Goal: Information Seeking & Learning: Understand process/instructions

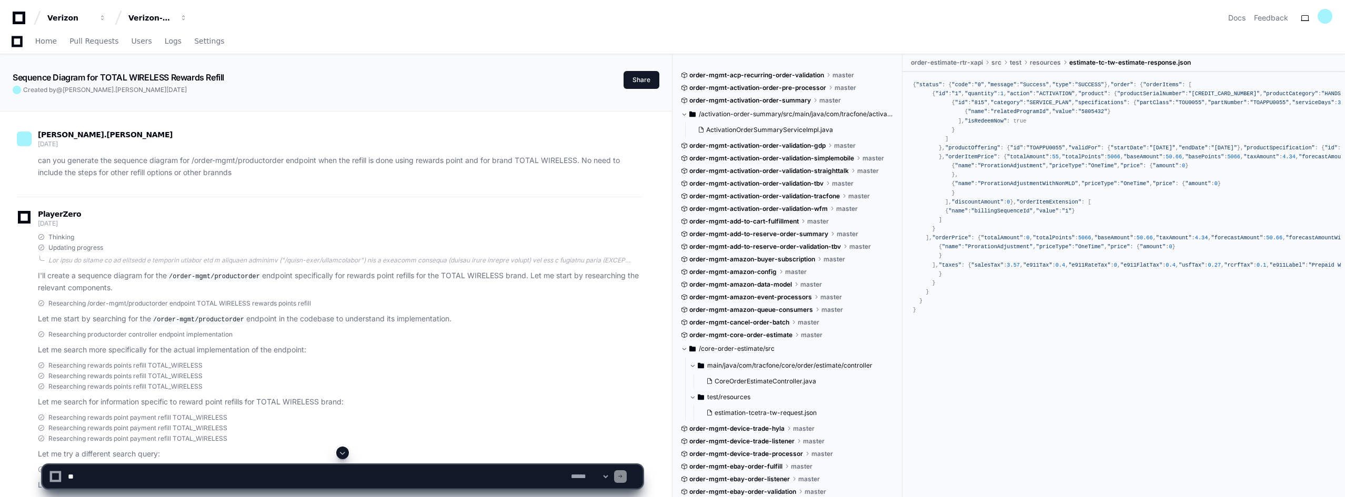
scroll to position [421, 0]
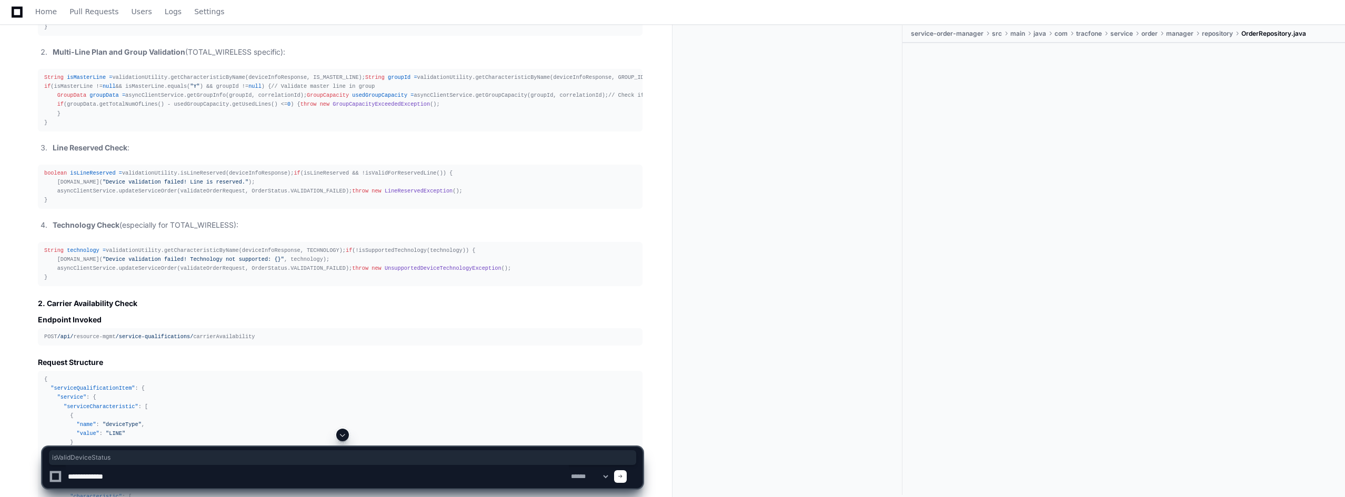
scroll to position [12198, 0]
click at [193, 33] on div "String statusCode = validationUtility.getCharacteristicByName(deviceInfoRespons…" at bounding box center [340, 14] width 592 height 36
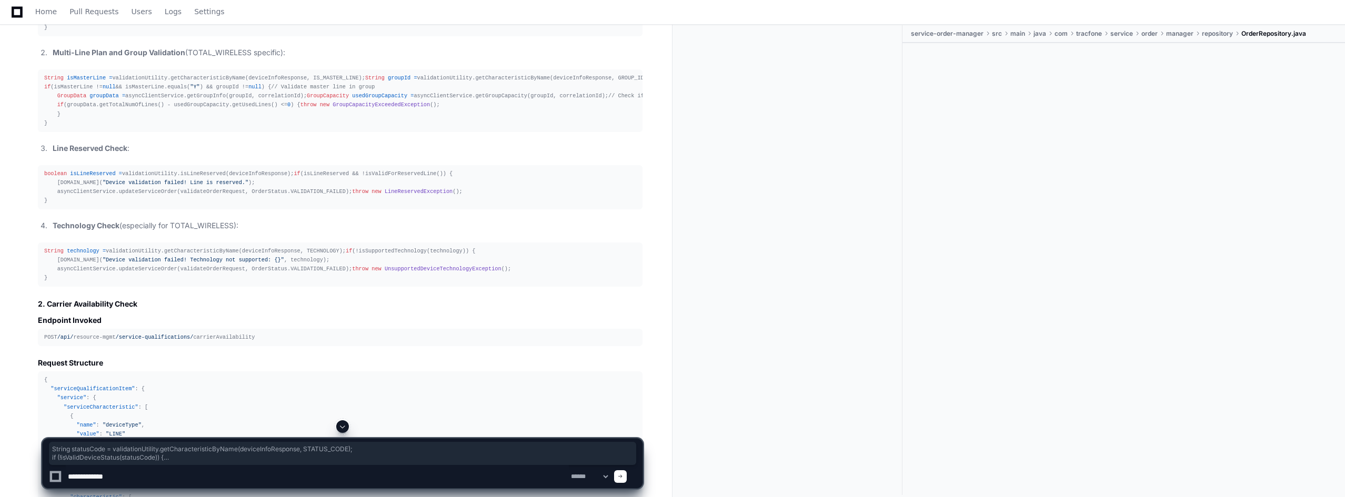
drag, startPoint x: 43, startPoint y: 100, endPoint x: 95, endPoint y: 126, distance: 58.4
click at [95, 37] on pre "String statusCode = validationUtility.getCharacteristicByName(deviceInfoRespons…" at bounding box center [340, 14] width 605 height 45
click at [100, 33] on div "String statusCode = validationUtility.getCharacteristicByName(deviceInfoRespons…" at bounding box center [340, 14] width 592 height 36
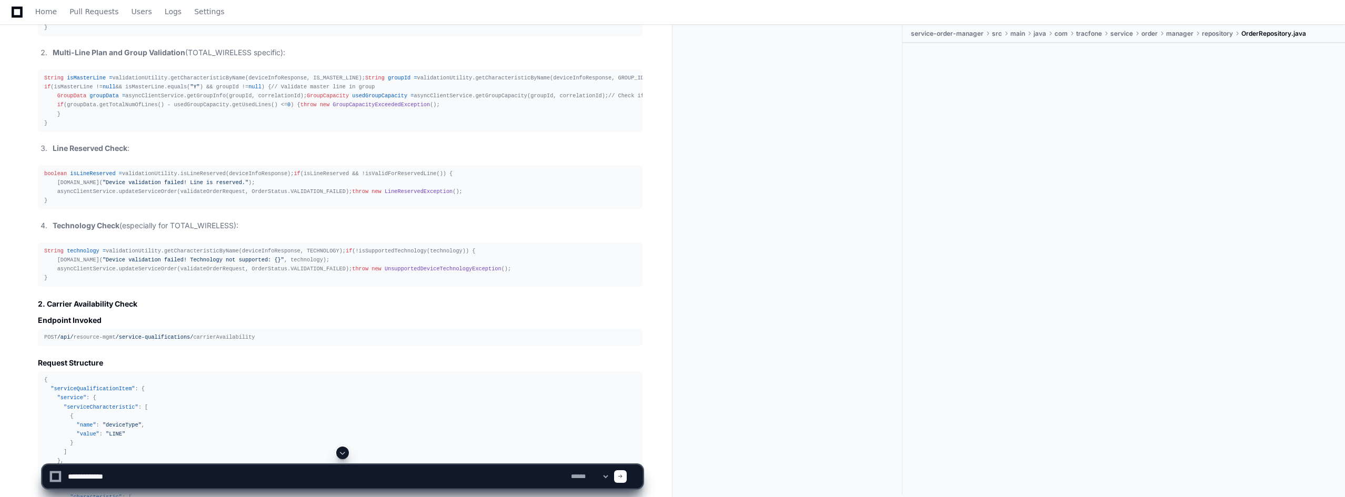
click at [100, 33] on div "String statusCode = validationUtility.getCharacteristicByName(deviceInfoRespons…" at bounding box center [340, 14] width 592 height 36
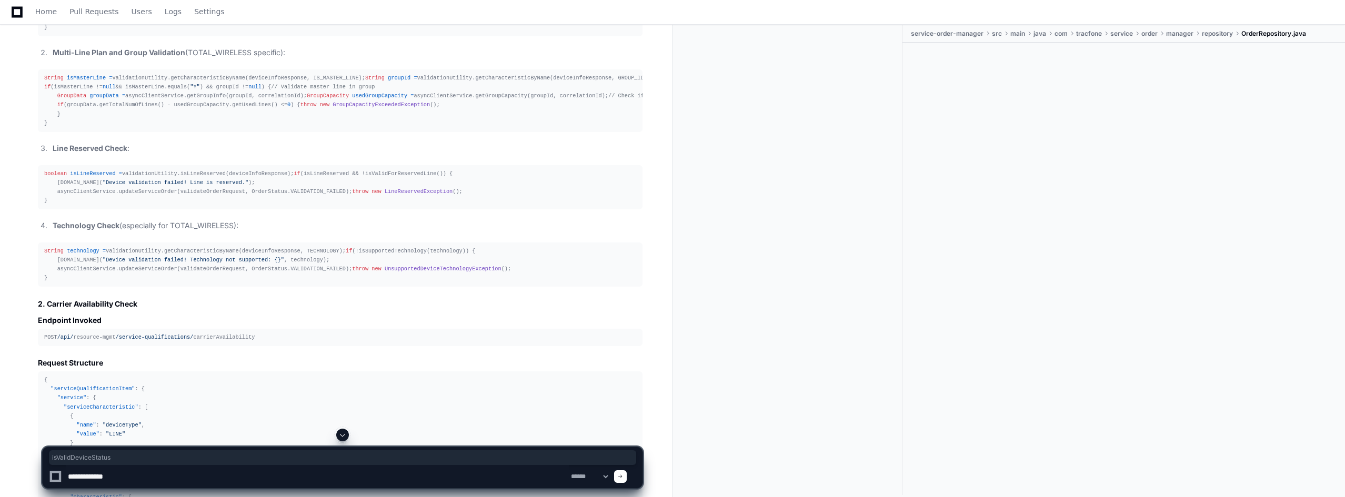
click at [62, 33] on div "String statusCode = validationUtility.getCharacteristicByName(deviceInfoRespons…" at bounding box center [340, 14] width 592 height 36
drag, startPoint x: 55, startPoint y: 109, endPoint x: 151, endPoint y: 109, distance: 96.3
click at [151, 33] on div "String statusCode = validationUtility.getCharacteristicByName(deviceInfoRespons…" at bounding box center [340, 14] width 592 height 36
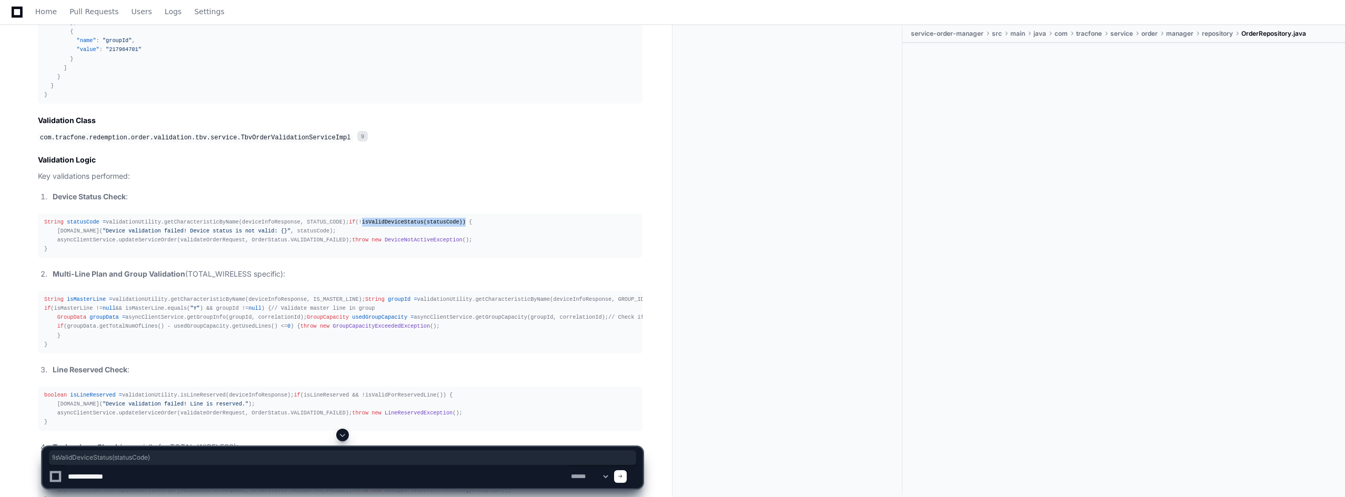
scroll to position [11988, 0]
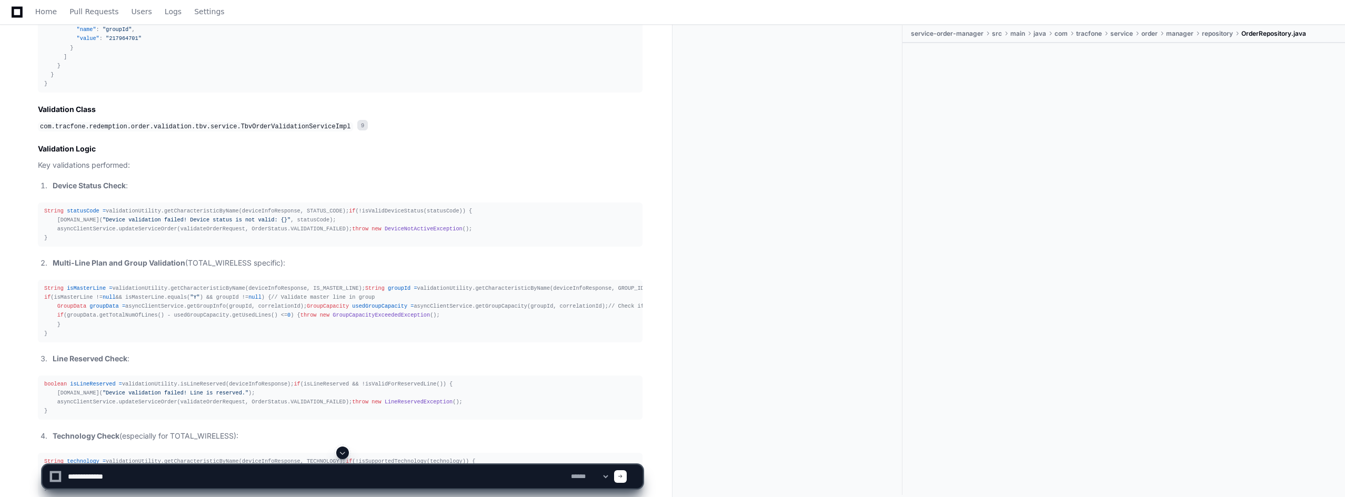
click at [98, 243] on div "String statusCode = validationUtility.getCharacteristicByName(deviceInfoRespons…" at bounding box center [340, 225] width 592 height 36
click at [385, 232] on span "DeviceNotActiveException" at bounding box center [424, 229] width 78 height 6
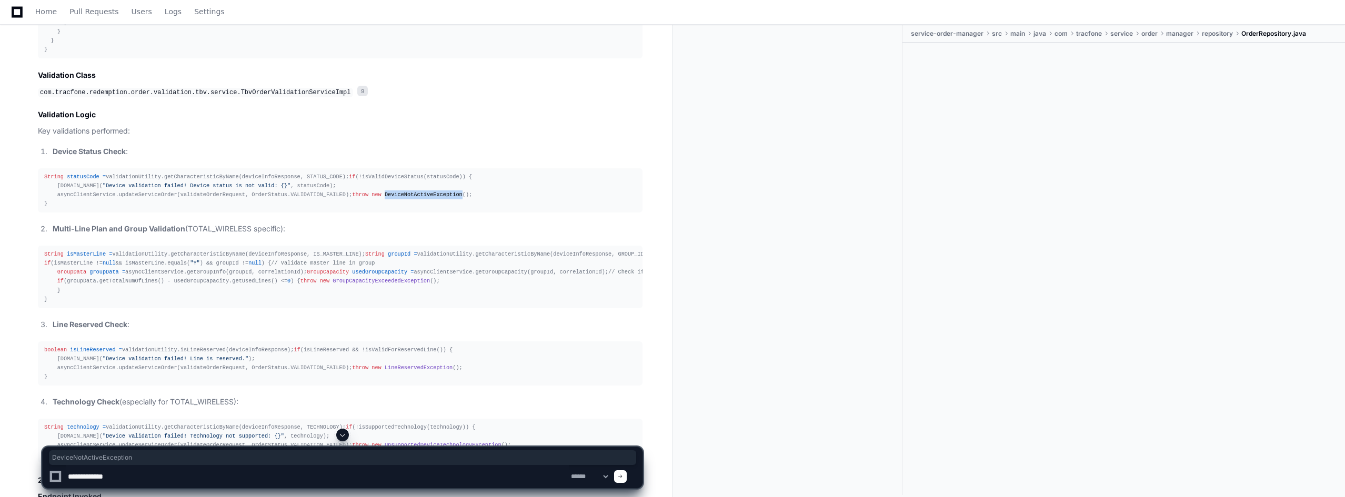
scroll to position [12040, 0]
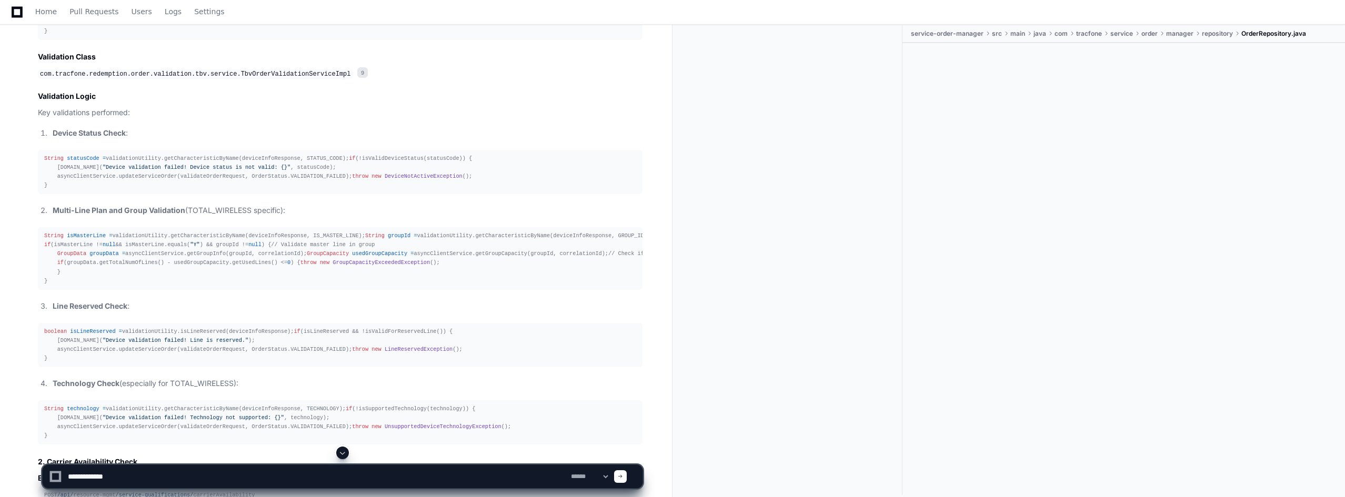
click at [129, 191] on div "String statusCode = validationUtility.getCharacteristicByName(deviceInfoRespons…" at bounding box center [340, 172] width 592 height 36
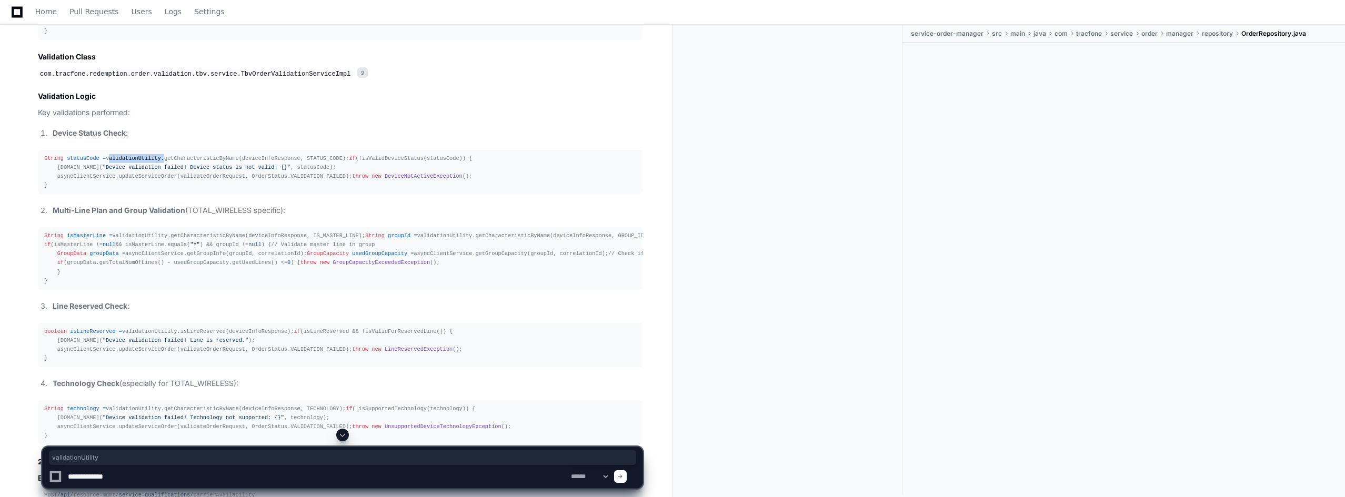
click at [129, 191] on div "String statusCode = validationUtility.getCharacteristicByName(deviceInfoRespons…" at bounding box center [340, 172] width 592 height 36
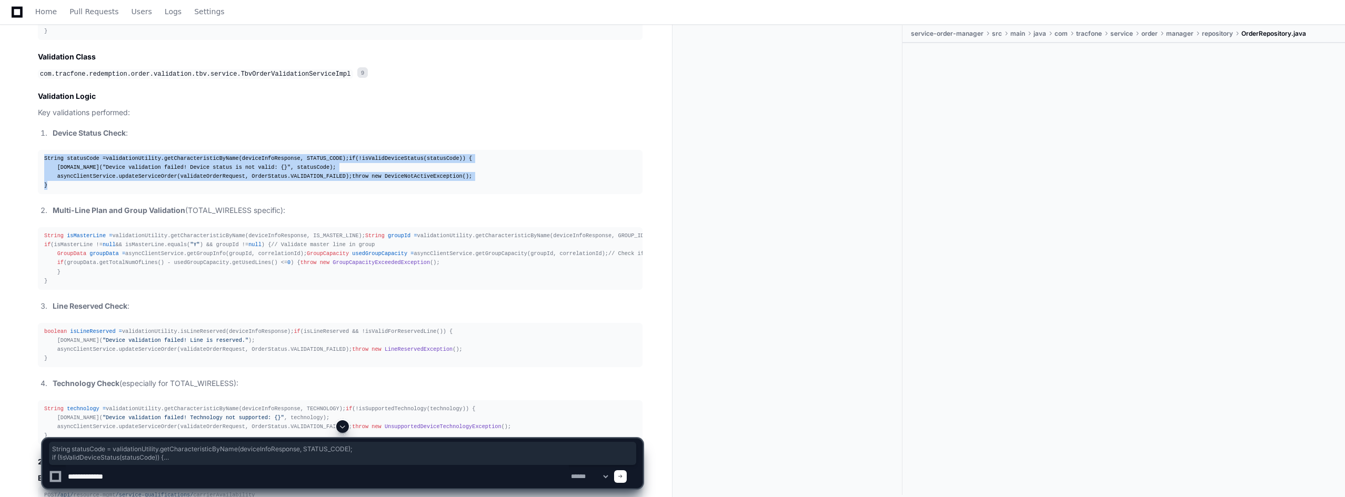
drag, startPoint x: 44, startPoint y: 257, endPoint x: 58, endPoint y: 305, distance: 50.1
click at [58, 195] on pre "String statusCode = validationUtility.getCharacteristicByName(deviceInfoRespons…" at bounding box center [340, 172] width 605 height 45
copy div "String statusCode = validationUtility.getCharacteristicByName(deviceInfoRespons…"
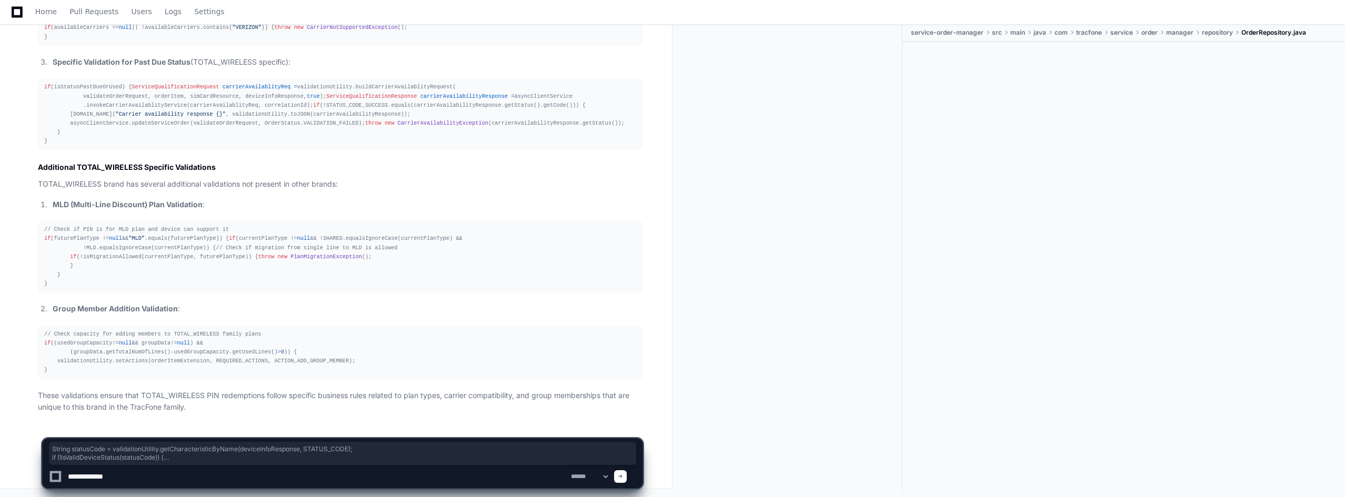
scroll to position [13677, 0]
drag, startPoint x: 131, startPoint y: 476, endPoint x: 55, endPoint y: 477, distance: 76.3
click at [55, 477] on div "**********" at bounding box center [342, 476] width 587 height 23
paste textarea "**********"
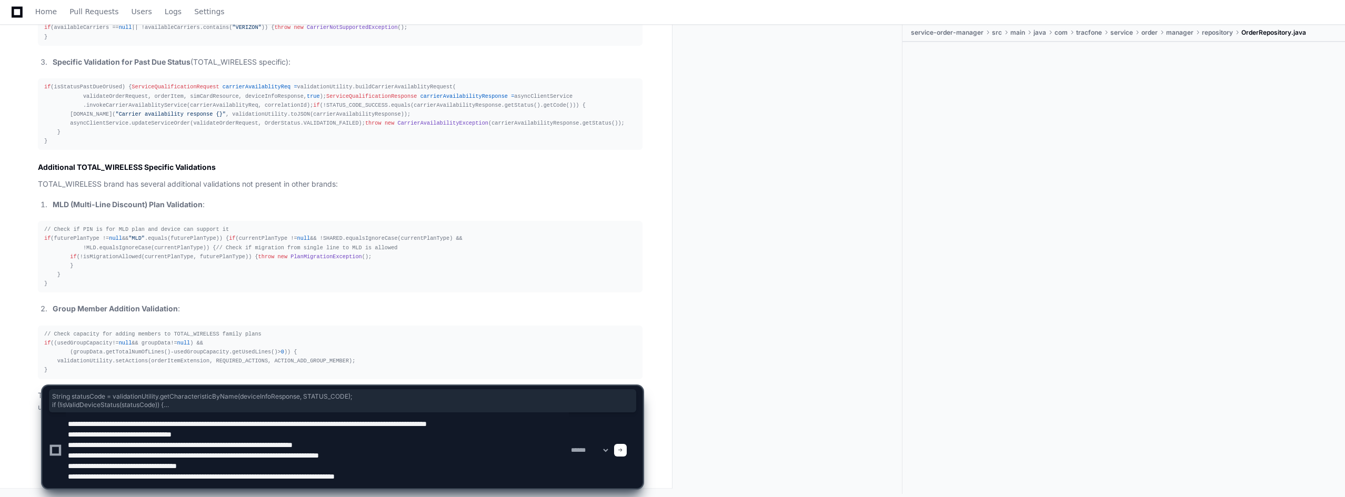
type textarea "**********"
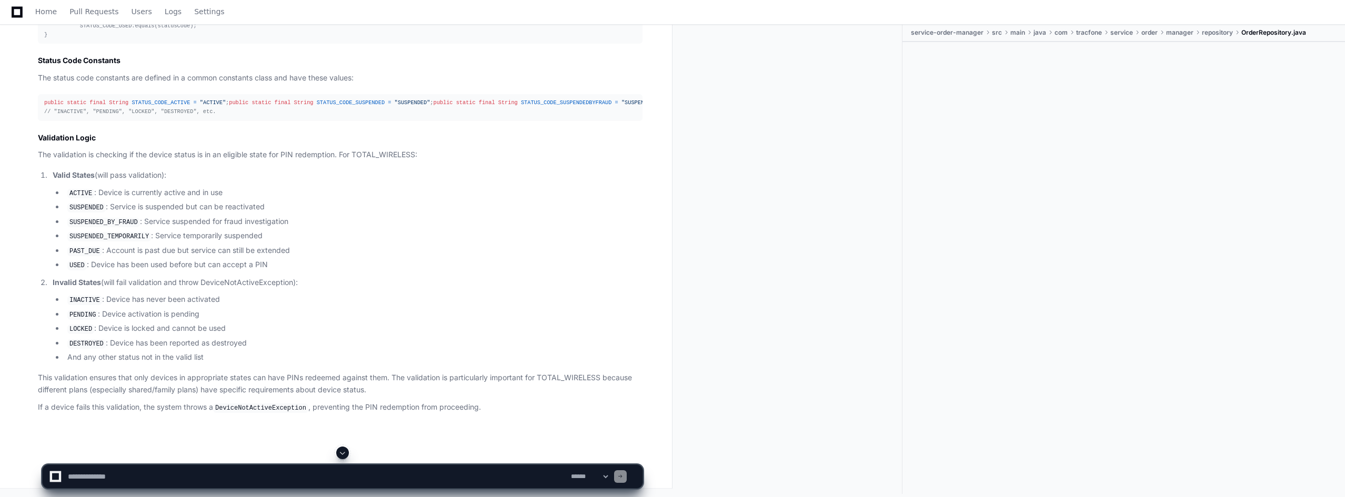
scroll to position [14720, 0]
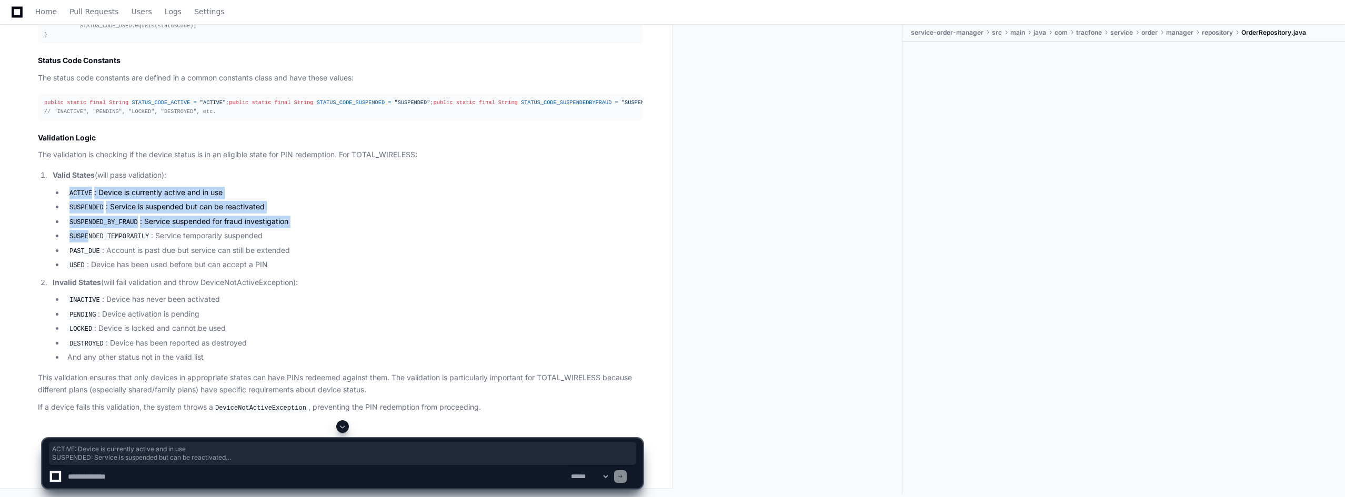
drag, startPoint x: 70, startPoint y: 247, endPoint x: 90, endPoint y: 291, distance: 48.5
click at [90, 272] on ul "ACTIVE : Device is currently active and in use SUSPENDED : Service is suspended…" at bounding box center [348, 229] width 590 height 85
click at [165, 225] on article "Device Status Code Validation Details The code snippet you're asking about vali…" at bounding box center [340, 67] width 605 height 694
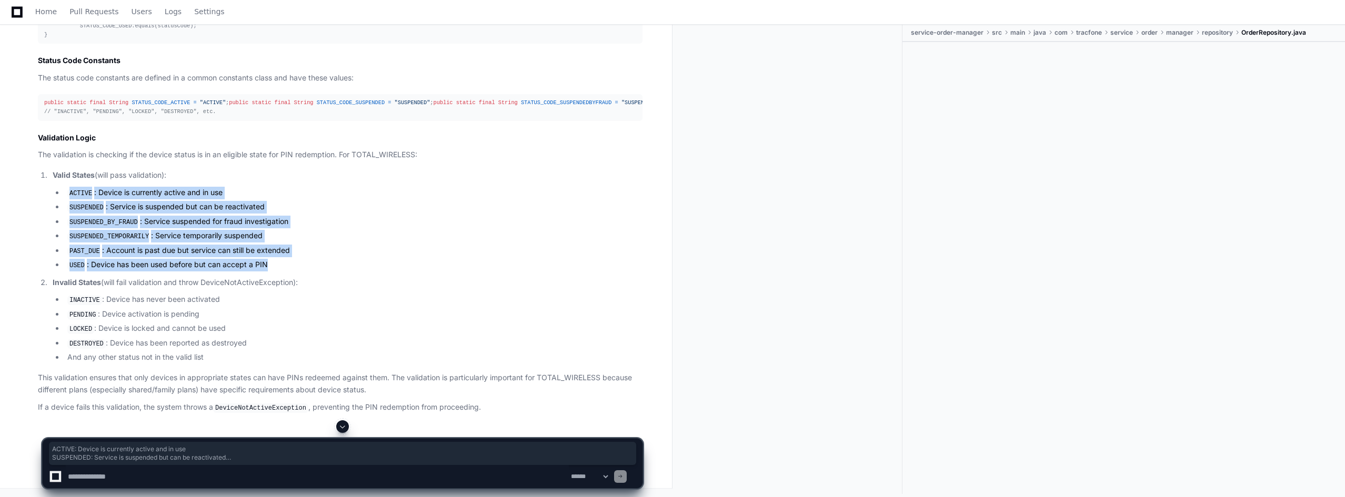
drag, startPoint x: 68, startPoint y: 247, endPoint x: 319, endPoint y: 320, distance: 261.3
click at [319, 272] on ul "ACTIVE : Device is currently active and in use SUSPENDED : Service is suspended…" at bounding box center [348, 229] width 590 height 85
click at [364, 228] on li "SUSPENDED_BY_FRAUD : Service suspended for fraud investigation" at bounding box center [353, 222] width 578 height 13
click at [177, 199] on li "ACTIVE : Device is currently active and in use" at bounding box center [353, 193] width 578 height 13
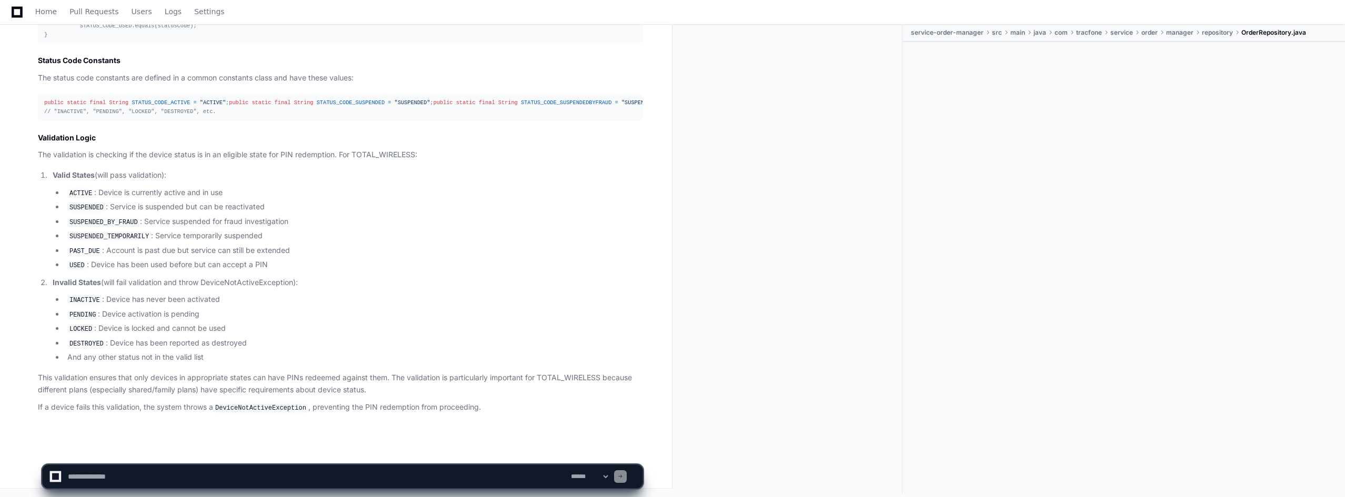
scroll to position [14773, 0]
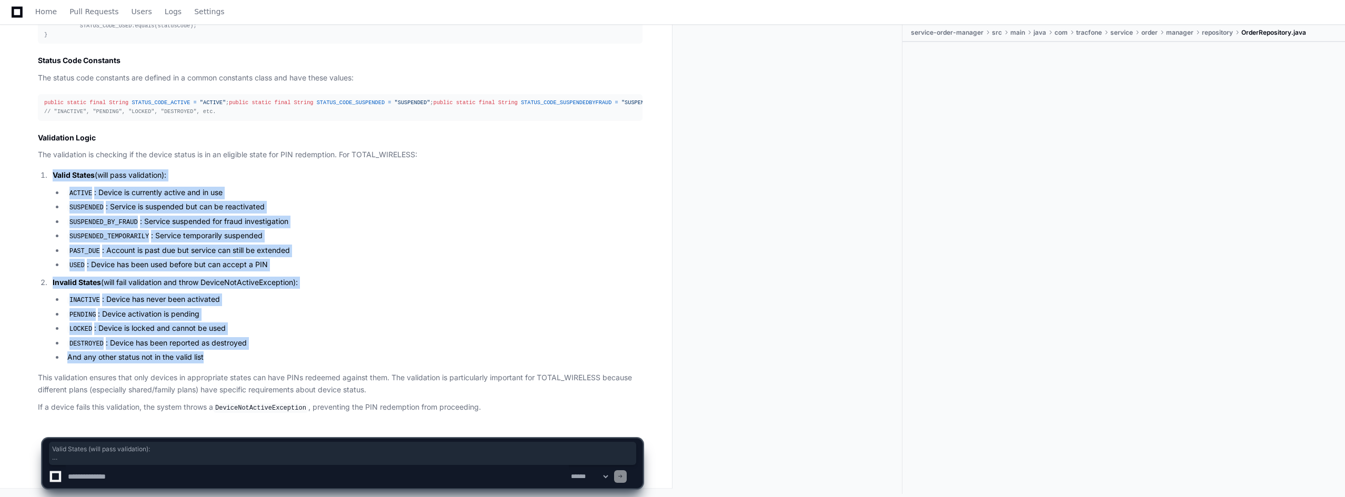
drag, startPoint x: 40, startPoint y: 176, endPoint x: 209, endPoint y: 358, distance: 248.0
click at [209, 358] on ol "Valid States (will pass validation): ACTIVE : Device is currently active and in…" at bounding box center [340, 266] width 605 height 194
copy ol "Valid States (will pass validation): ACTIVE : Device is currently active and in…"
click at [374, 179] on p "Valid States (will pass validation):" at bounding box center [348, 175] width 590 height 12
drag, startPoint x: 39, startPoint y: 177, endPoint x: 265, endPoint y: 358, distance: 289.1
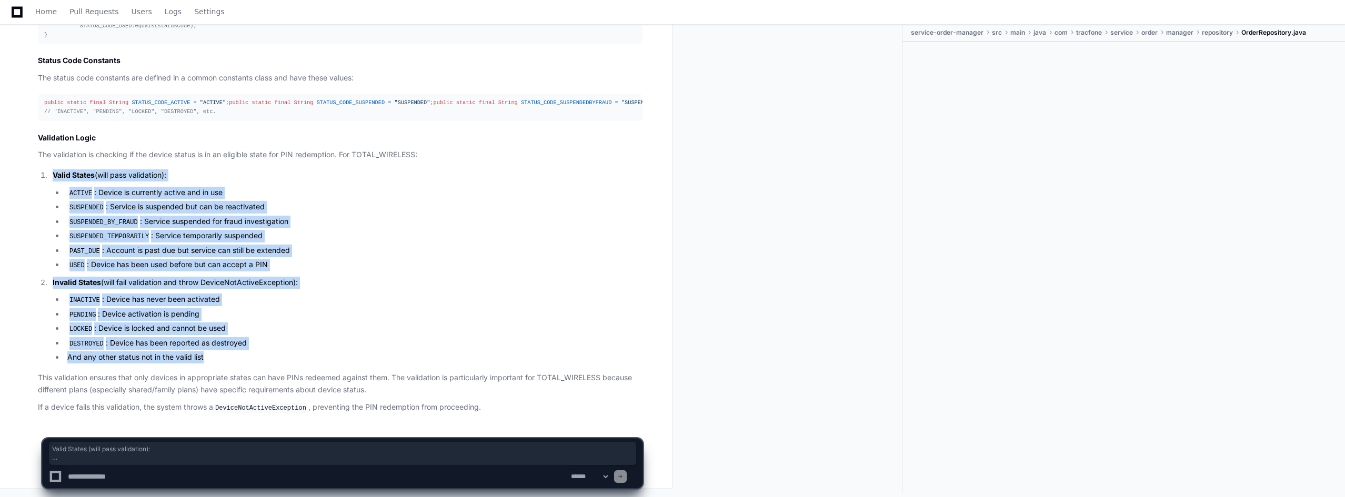
click at [265, 358] on ol "Valid States (will pass validation): ACTIVE : Device is currently active and in…" at bounding box center [340, 266] width 605 height 194
copy ol "Valid States (will pass validation): ACTIVE : Device is currently active and in…"
